Goal: Transaction & Acquisition: Book appointment/travel/reservation

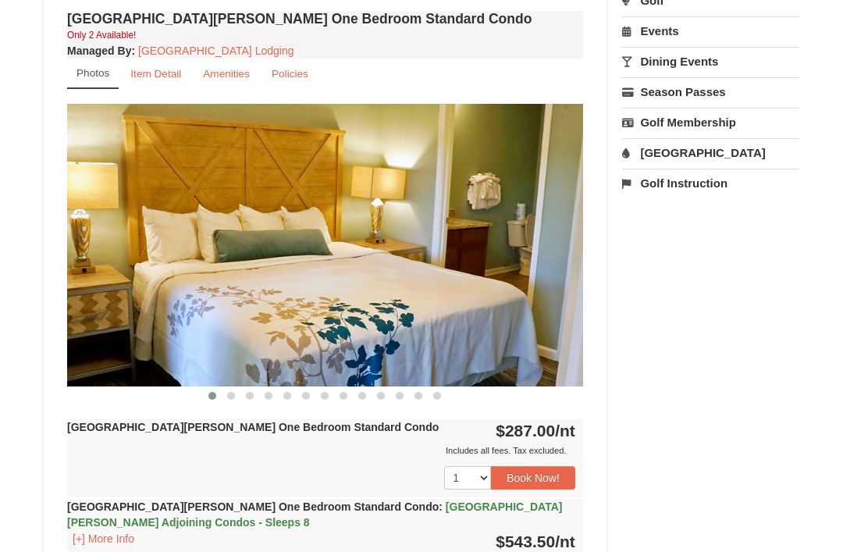
click at [555, 548] on span "/nt" at bounding box center [565, 541] width 20 height 18
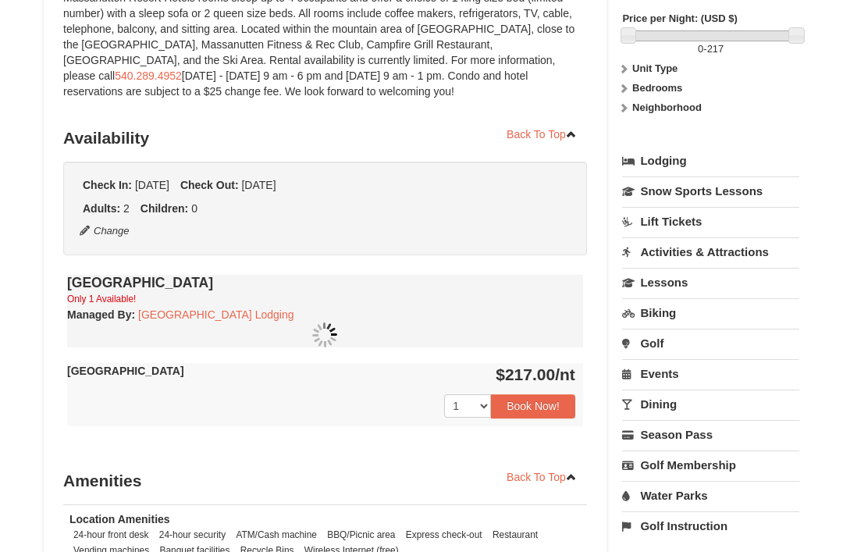
scroll to position [236, 0]
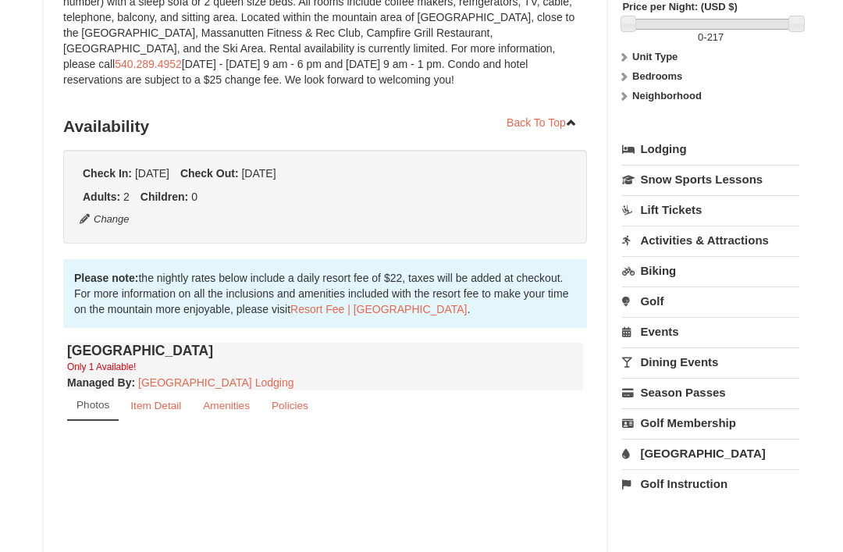
select select "9"
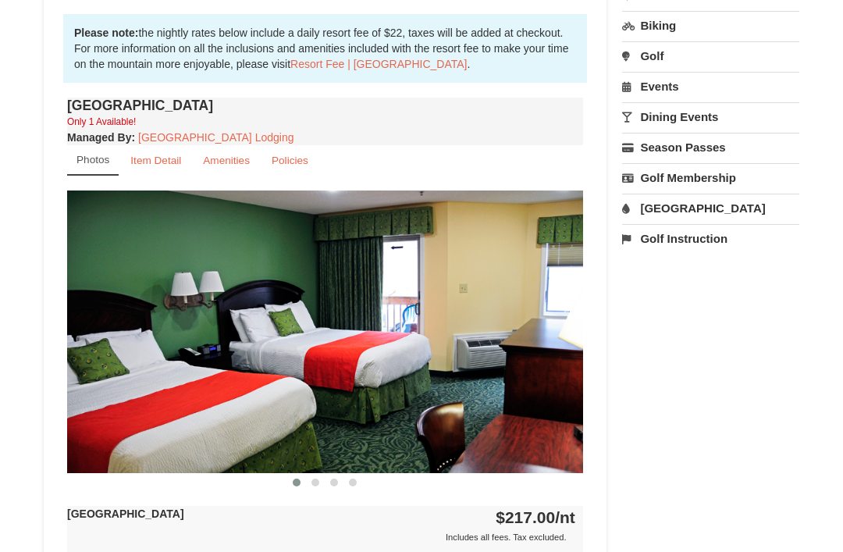
scroll to position [479, 0]
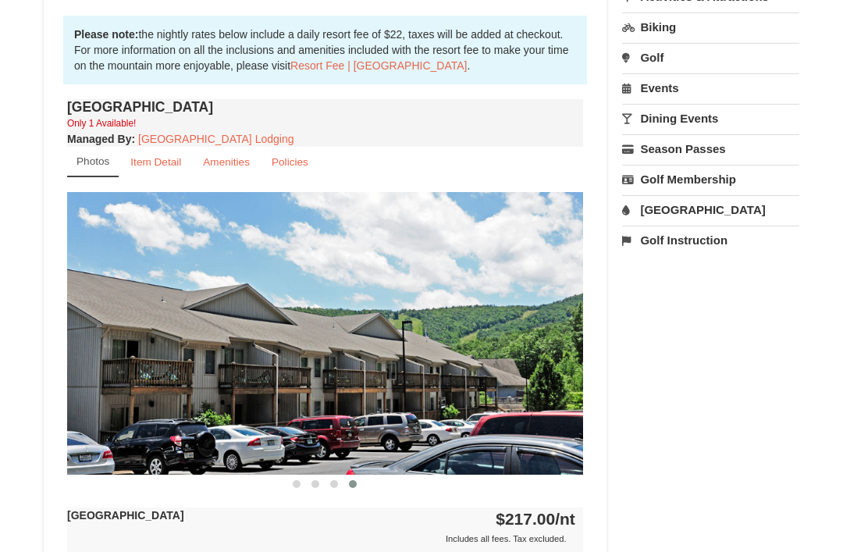
click at [169, 173] on link "Item Detail" at bounding box center [155, 162] width 71 height 30
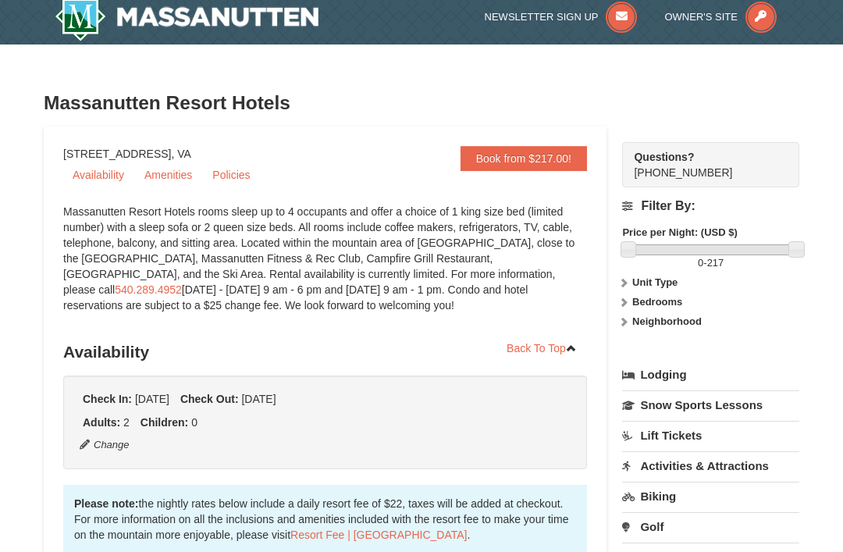
scroll to position [0, 0]
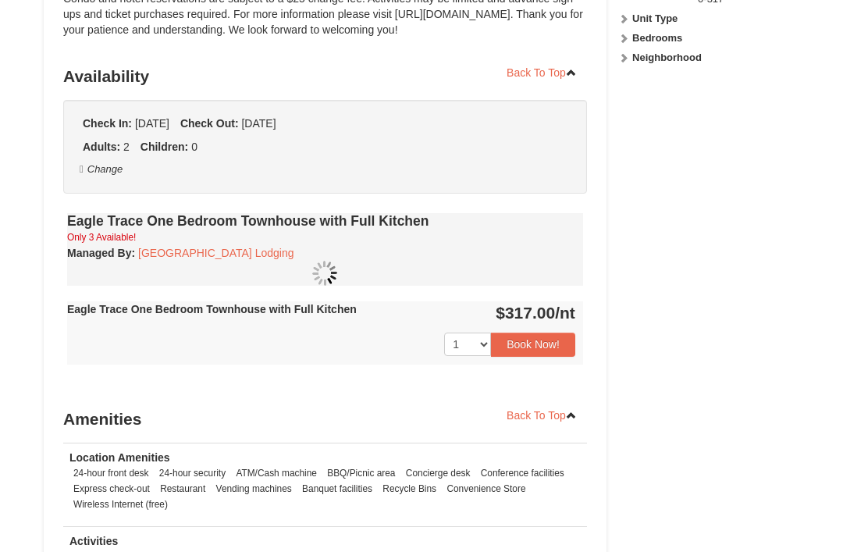
scroll to position [381, 0]
